Goal: Communication & Community: Answer question/provide support

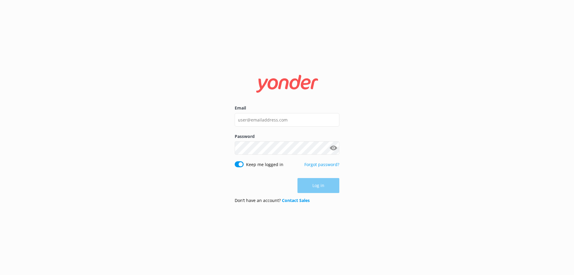
click at [309, 126] on div "Email" at bounding box center [287, 119] width 105 height 28
type input "[EMAIL_ADDRESS][DOMAIN_NAME]"
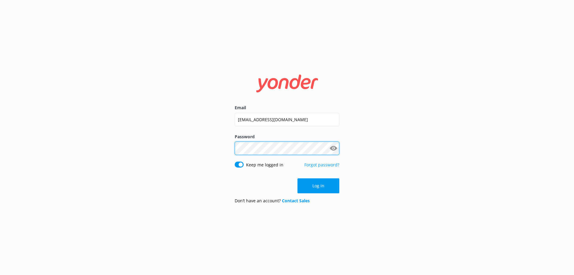
click button "Log in" at bounding box center [318, 185] width 42 height 15
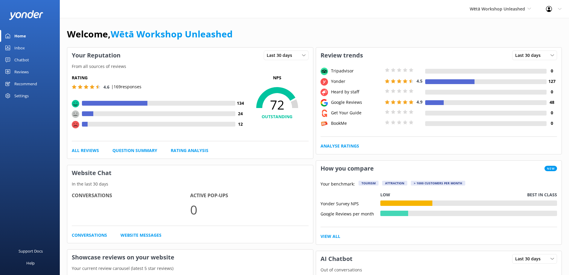
click at [33, 73] on link "Reviews" at bounding box center [30, 72] width 60 height 12
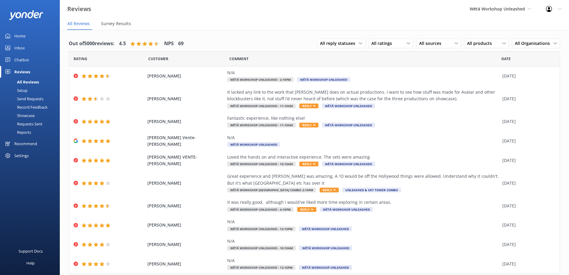
click at [29, 35] on link "Home" at bounding box center [30, 36] width 60 height 12
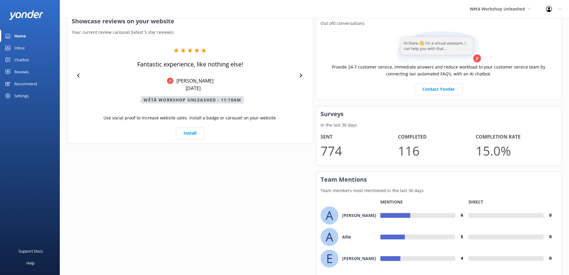
scroll to position [284, 0]
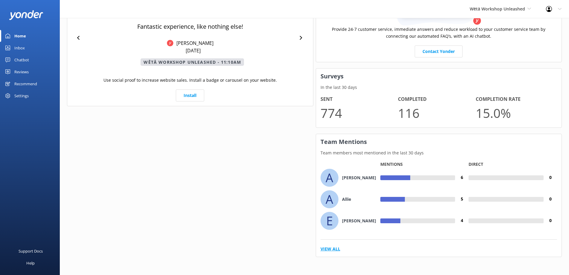
click at [326, 249] on link "View All" at bounding box center [330, 248] width 20 height 7
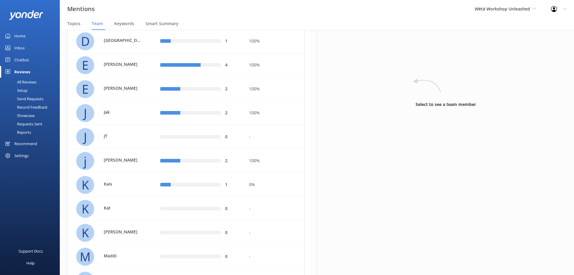
scroll to position [209, 0]
click at [213, 176] on div "1" at bounding box center [200, 184] width 88 height 24
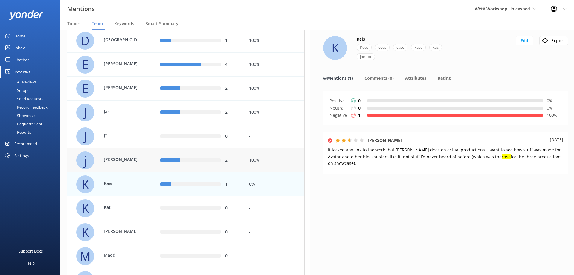
click at [216, 155] on div "2" at bounding box center [200, 160] width 88 height 24
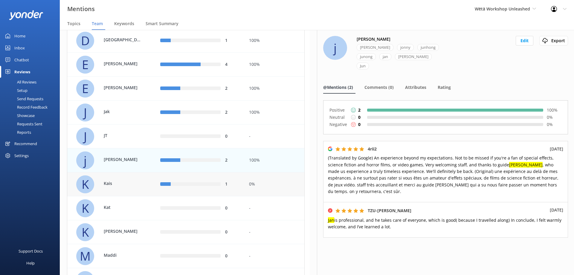
click at [218, 180] on div "1" at bounding box center [200, 184] width 88 height 24
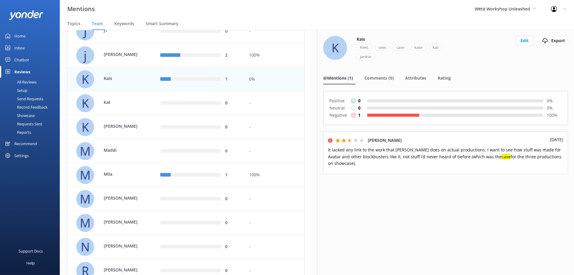
scroll to position [418, 0]
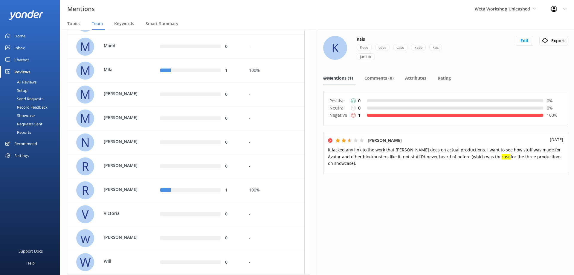
click at [218, 180] on div "1" at bounding box center [200, 190] width 88 height 24
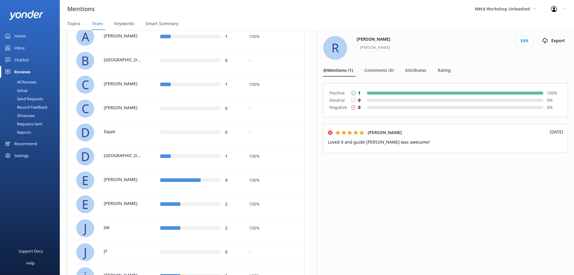
scroll to position [30, 0]
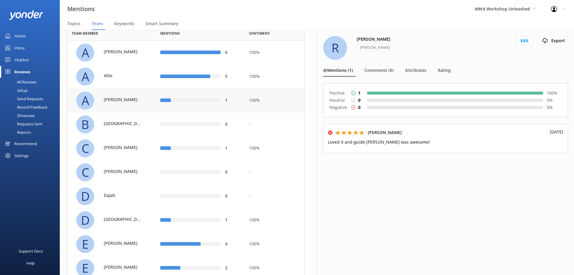
click at [237, 89] on div "1" at bounding box center [200, 100] width 88 height 24
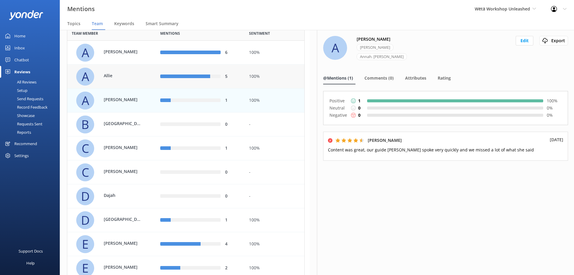
click at [247, 72] on div "100%" at bounding box center [274, 77] width 60 height 24
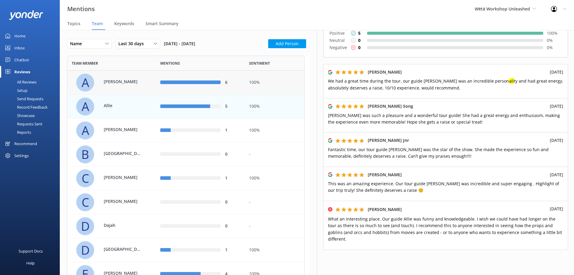
click at [208, 79] on div "6" at bounding box center [199, 82] width 79 height 7
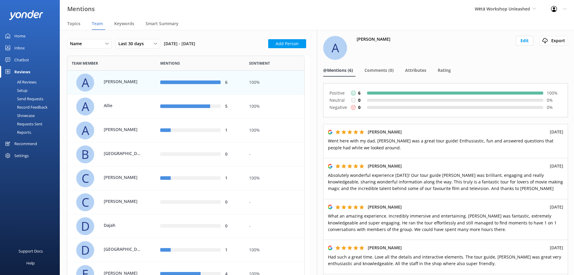
click at [34, 33] on link "Home" at bounding box center [30, 36] width 60 height 12
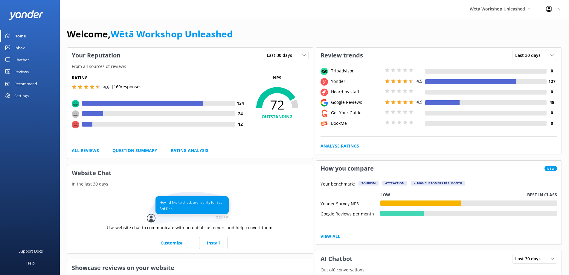
click at [12, 68] on link "Reviews" at bounding box center [30, 72] width 60 height 12
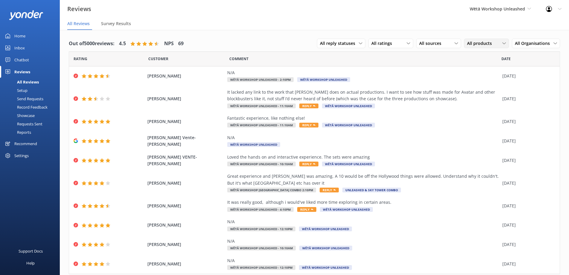
click at [479, 42] on span "All products" at bounding box center [481, 43] width 28 height 7
click at [447, 42] on div "All sources" at bounding box center [438, 43] width 42 height 7
click at [398, 43] on div "All ratings" at bounding box center [391, 43] width 42 height 7
click at [397, 88] on link "Detractors" at bounding box center [394, 92] width 53 height 12
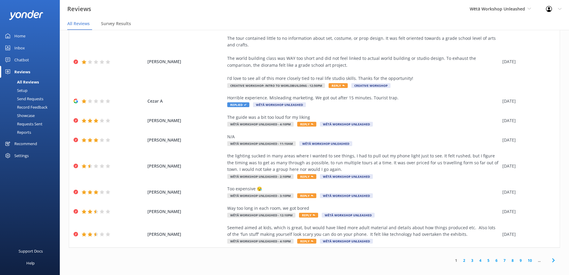
scroll to position [12, 0]
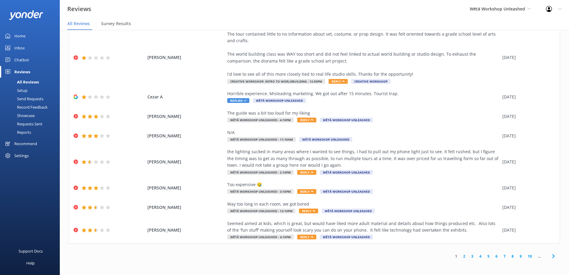
click at [460, 257] on link "2" at bounding box center [464, 256] width 8 height 6
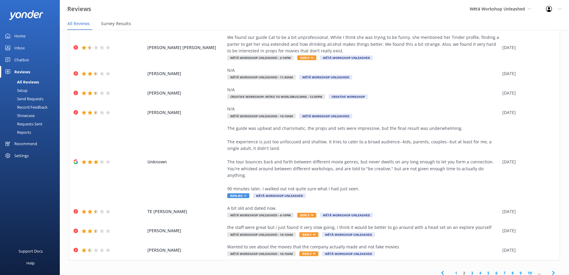
scroll to position [119, 0]
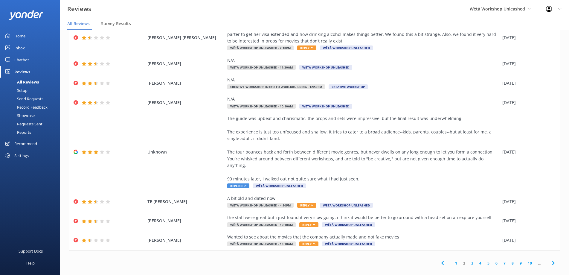
click at [468, 260] on link "3" at bounding box center [472, 263] width 8 height 6
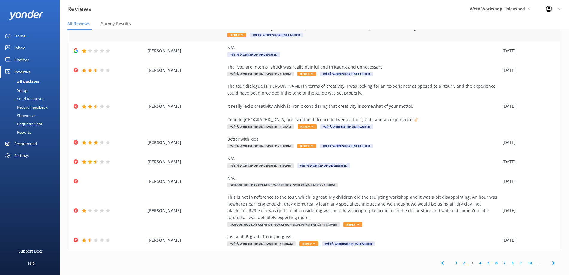
scroll to position [79, 0]
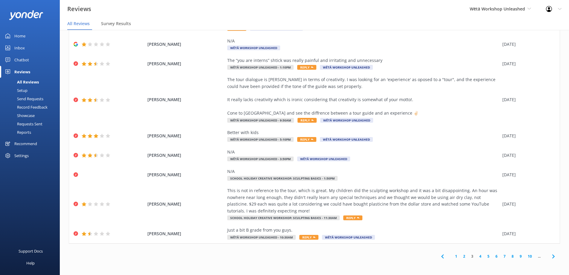
click at [476, 254] on link "4" at bounding box center [480, 256] width 8 height 6
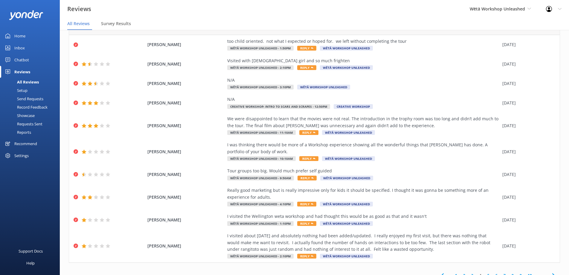
scroll to position [39, 0]
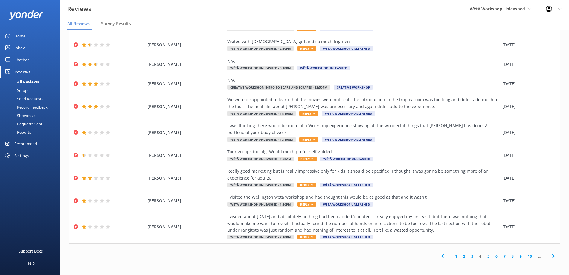
click at [481, 259] on div "1 2 3 4 5 6 7 8 9 10 ..." at bounding box center [497, 255] width 124 height 13
click at [484, 257] on link "5" at bounding box center [488, 256] width 8 height 6
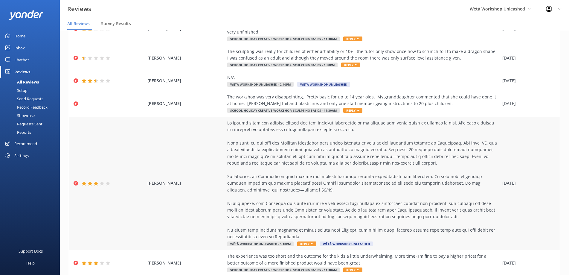
scroll to position [152, 0]
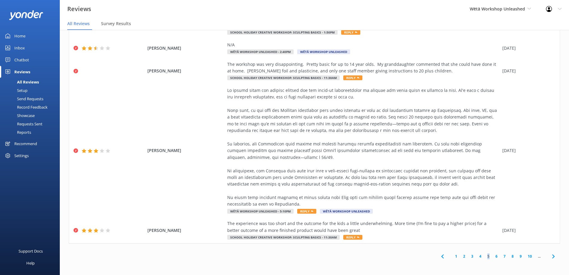
click at [492, 255] on link "6" at bounding box center [496, 256] width 8 height 6
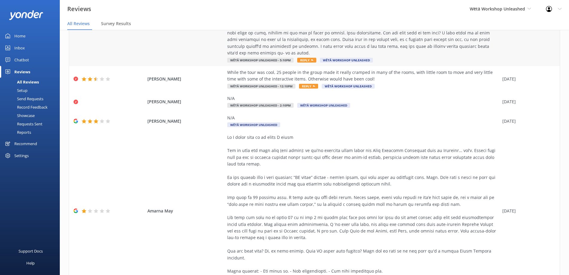
scroll to position [269, 0]
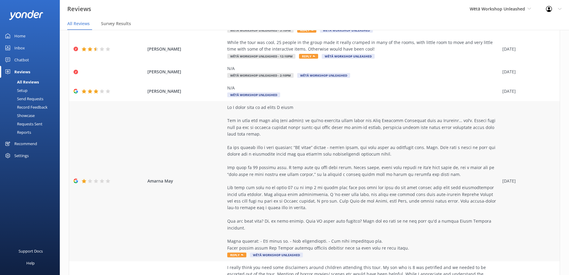
click at [280, 209] on div at bounding box center [363, 177] width 272 height 147
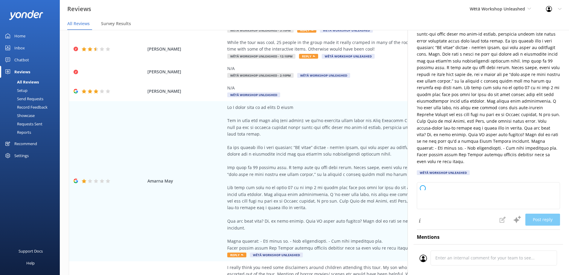
scroll to position [90, 0]
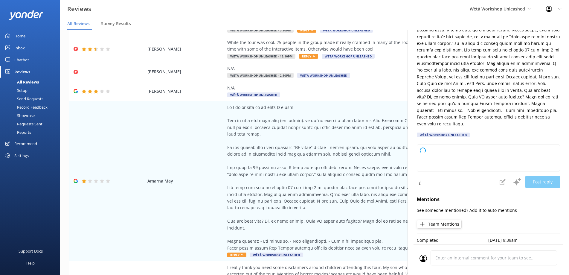
type textarea "Kia ora, Thank you for taking the time to share your thoughts with us. We’re ge…"
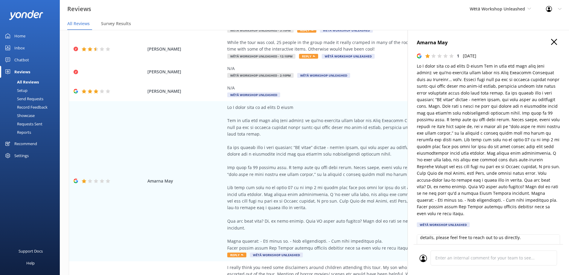
scroll to position [4, 0]
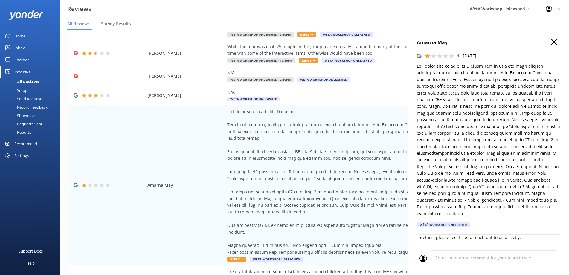
click at [551, 44] on icon "button" at bounding box center [554, 42] width 6 height 6
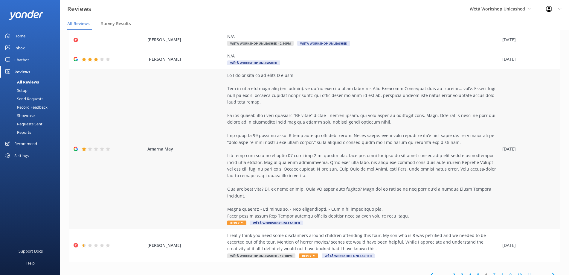
scroll to position [12, 0]
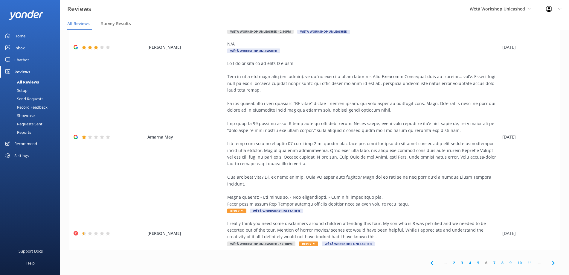
click at [490, 260] on link "7" at bounding box center [494, 263] width 8 height 6
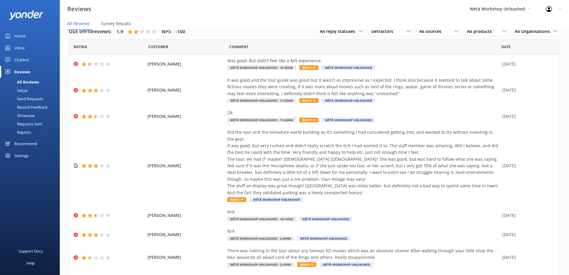
click at [31, 36] on link "Home" at bounding box center [30, 36] width 60 height 12
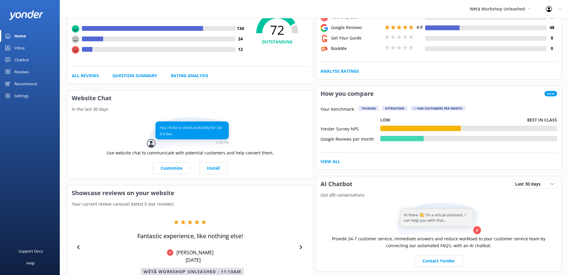
scroll to position [30, 0]
